Goal: Transaction & Acquisition: Purchase product/service

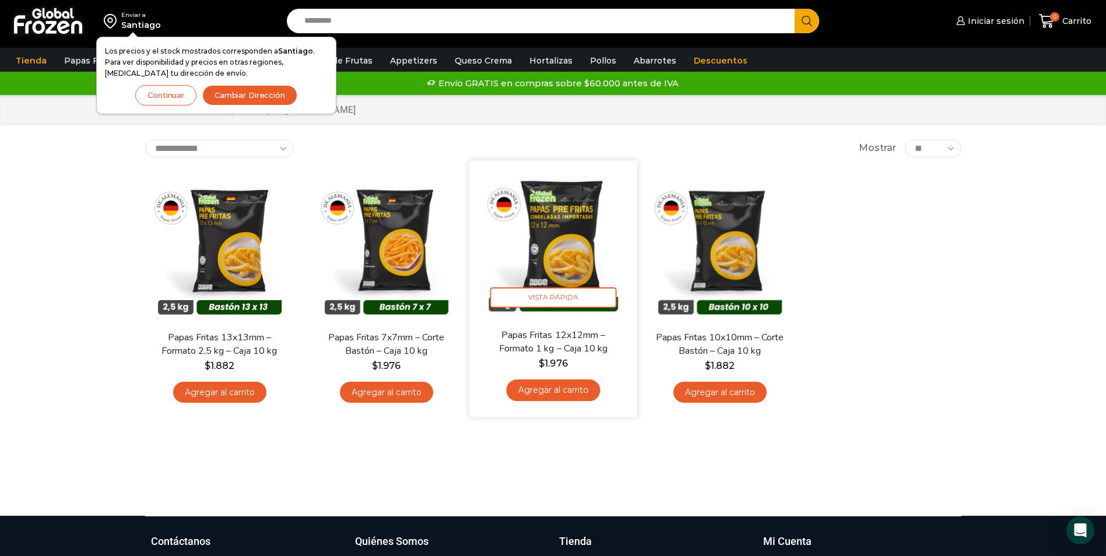
click at [563, 389] on link "Agregar al carrito" at bounding box center [553, 391] width 94 height 22
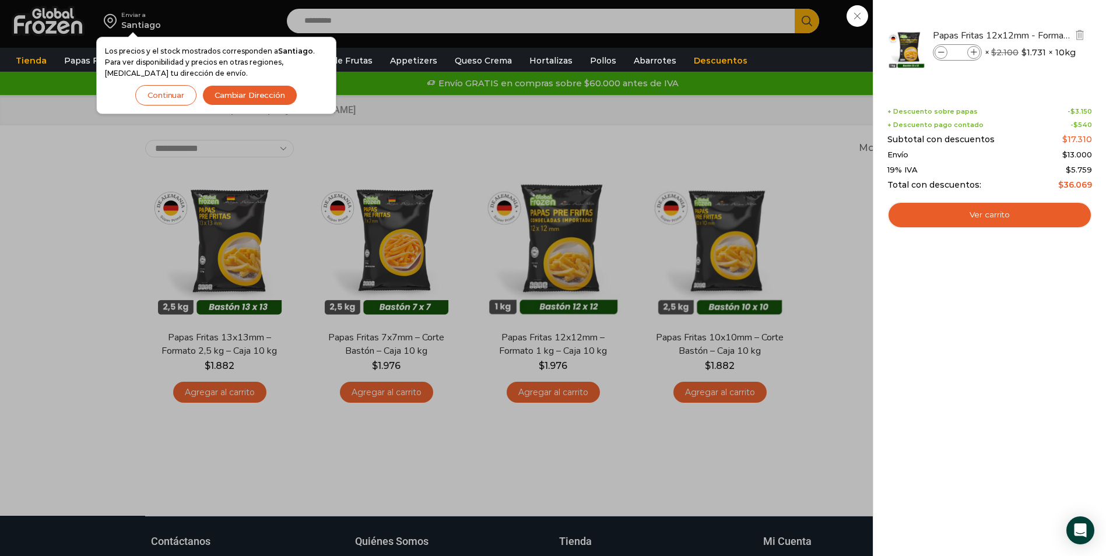
click at [962, 51] on input "*" at bounding box center [957, 52] width 17 height 13
type input "**"
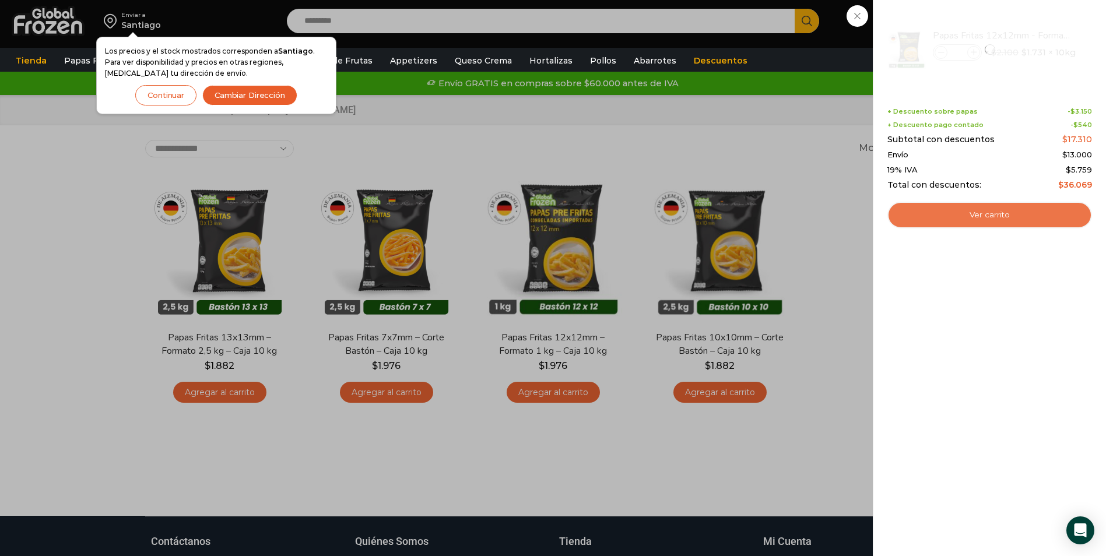
click at [1004, 213] on link "Ver carrito" at bounding box center [990, 215] width 205 height 27
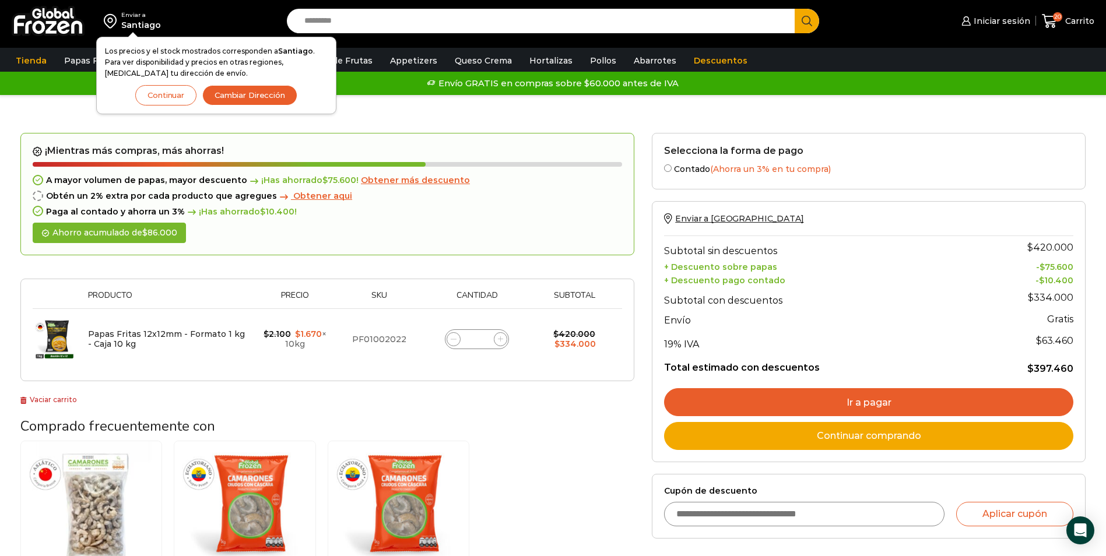
click at [828, 409] on link "Ir a pagar" at bounding box center [868, 402] width 409 height 28
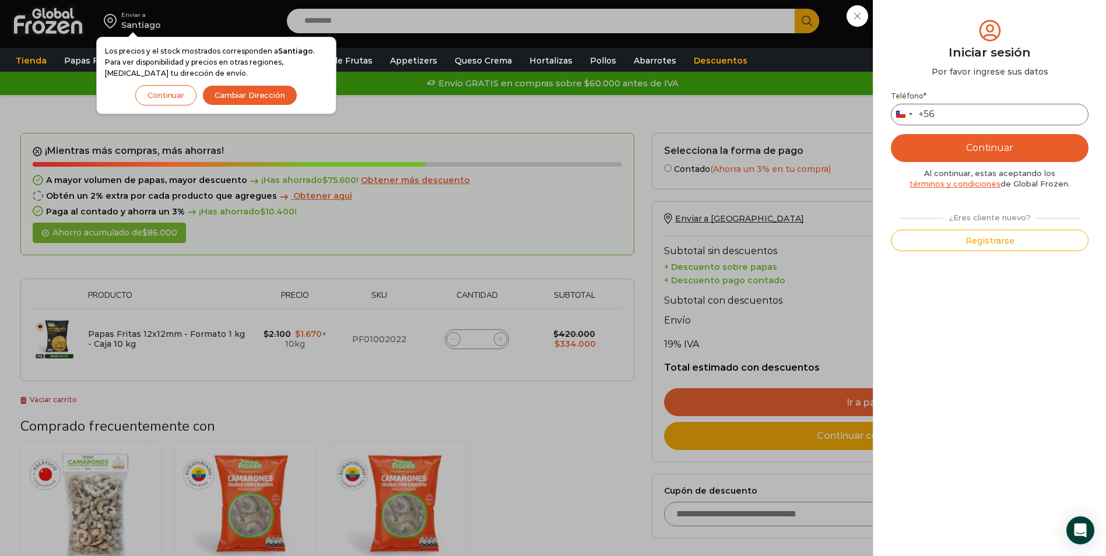
click at [959, 107] on input "Teléfono *" at bounding box center [990, 115] width 198 height 22
type input "*********"
click at [891, 134] on button "Continuar" at bounding box center [990, 148] width 198 height 28
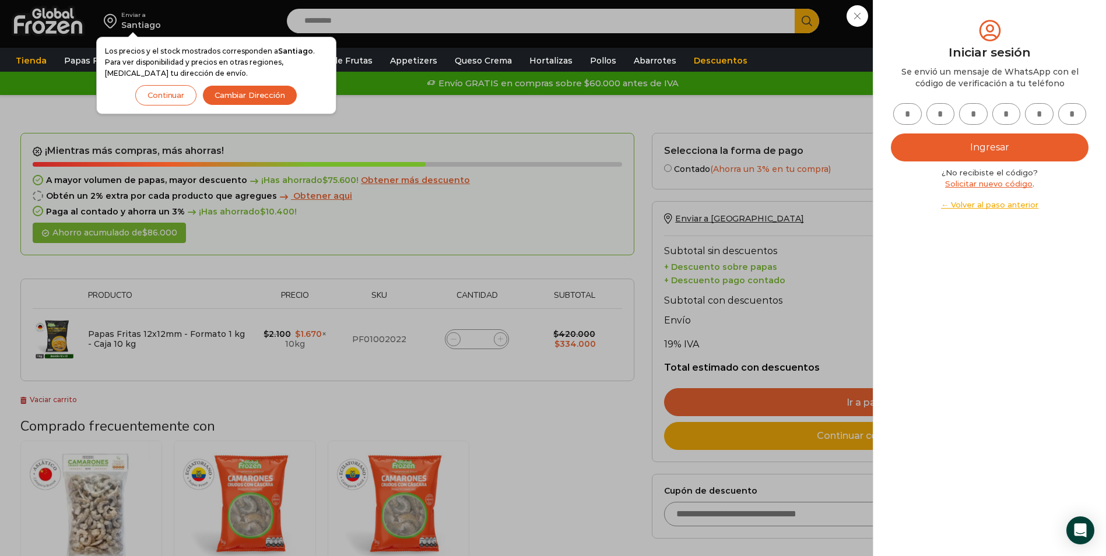
click at [903, 113] on input "text" at bounding box center [907, 114] width 29 height 22
type input "*"
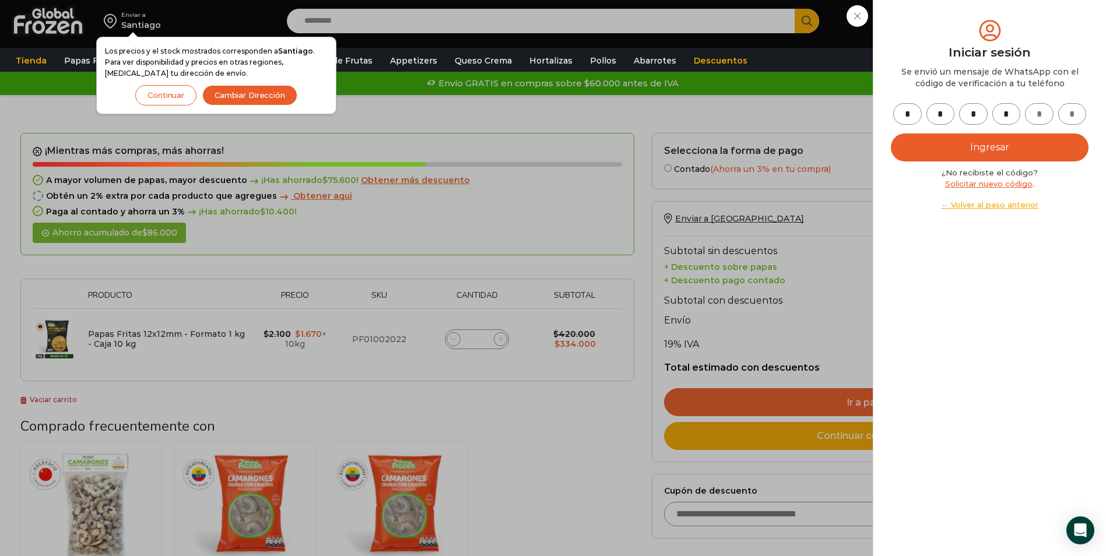
type input "*"
click at [891, 134] on button "Ingresar" at bounding box center [990, 148] width 198 height 28
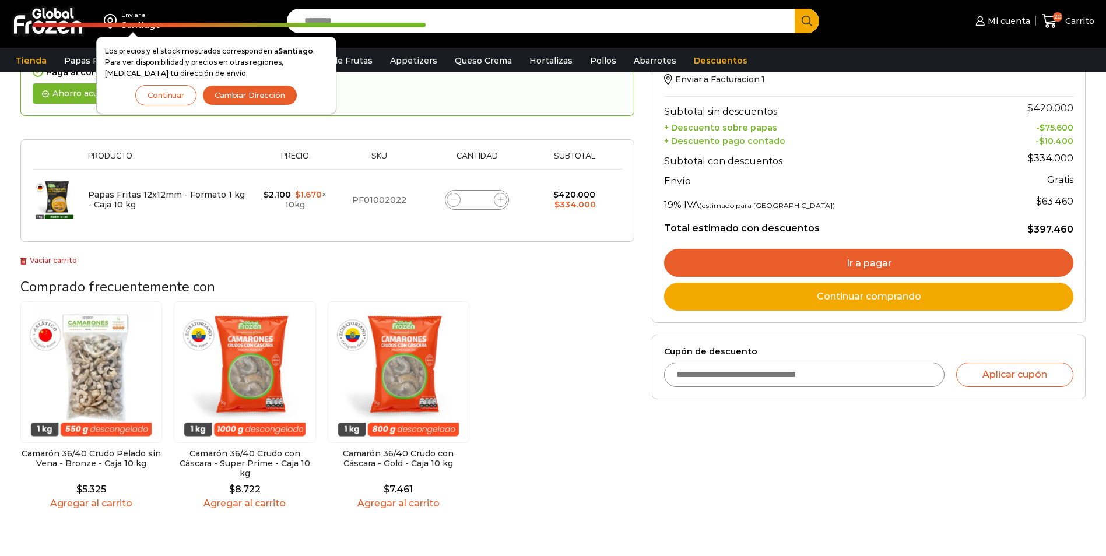
scroll to position [117, 0]
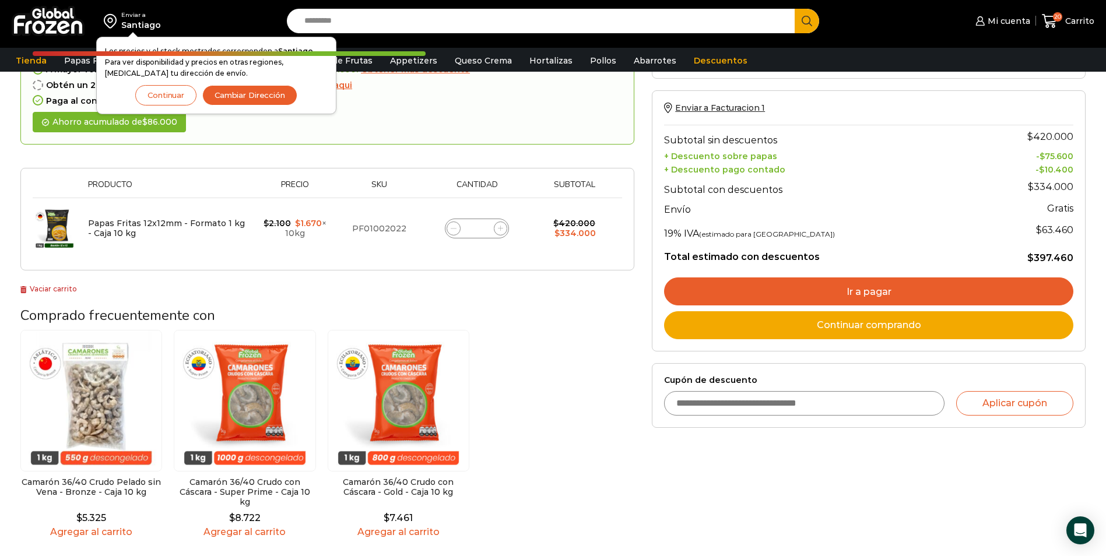
click at [850, 300] on link "Ir a pagar" at bounding box center [868, 292] width 409 height 28
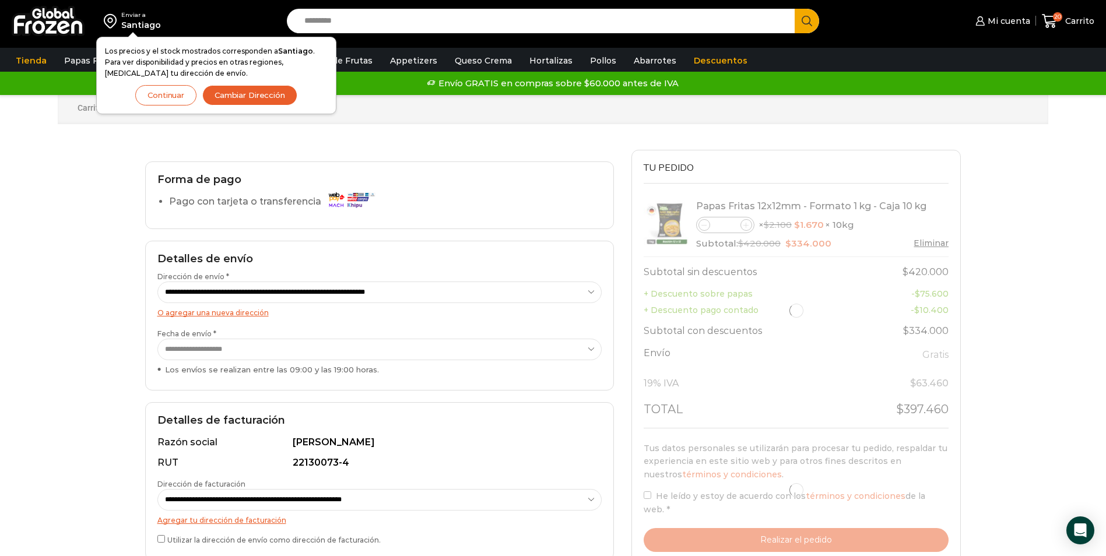
click at [174, 99] on button "Continuar" at bounding box center [165, 95] width 61 height 20
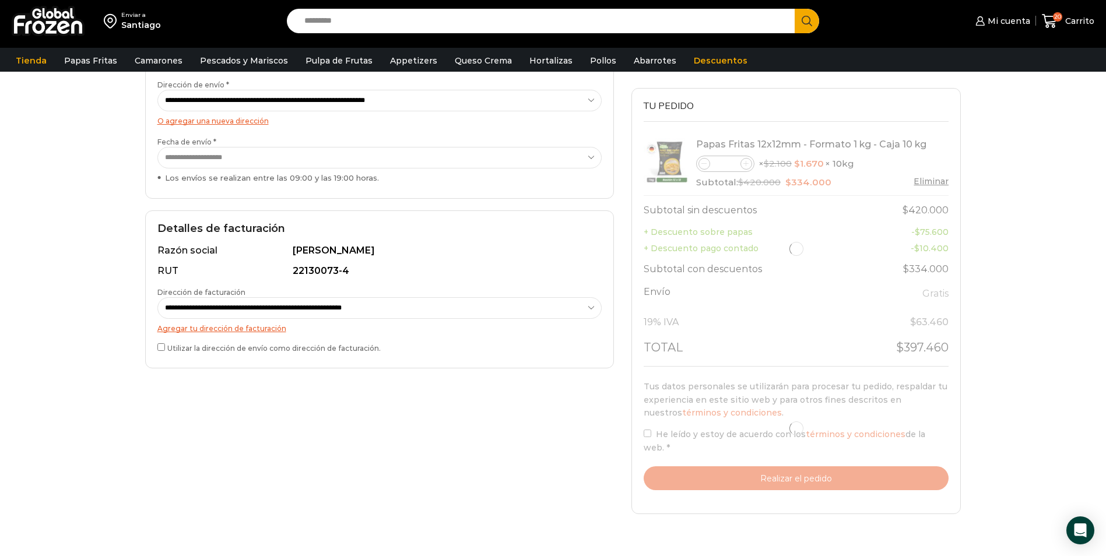
scroll to position [233, 0]
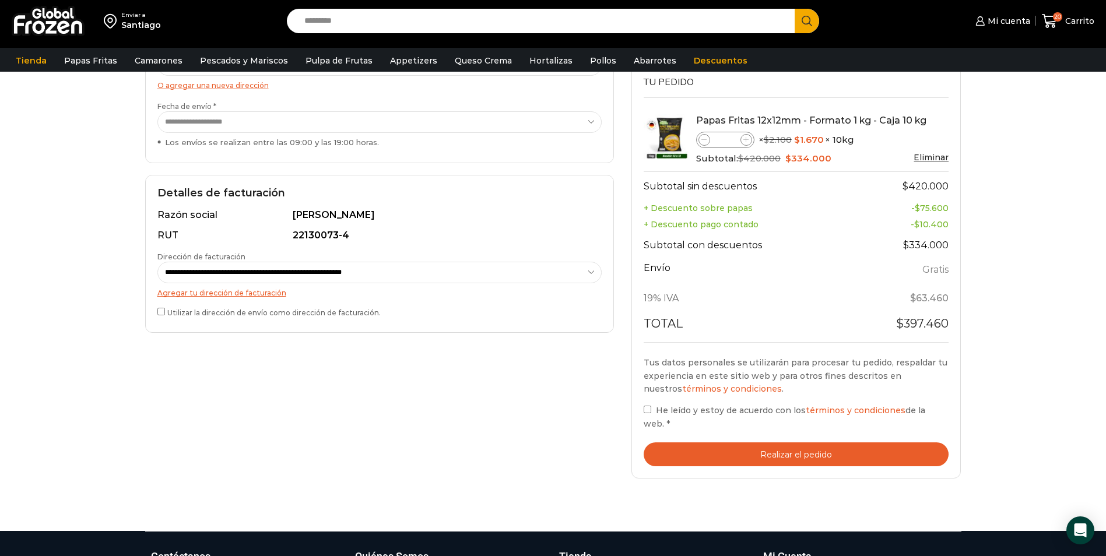
click at [163, 316] on label "Utilizar la dirección de envío como dirección de facturación." at bounding box center [379, 312] width 444 height 12
click at [721, 454] on button "Realizar el pedido" at bounding box center [797, 455] width 306 height 24
